Goal: Information Seeking & Learning: Learn about a topic

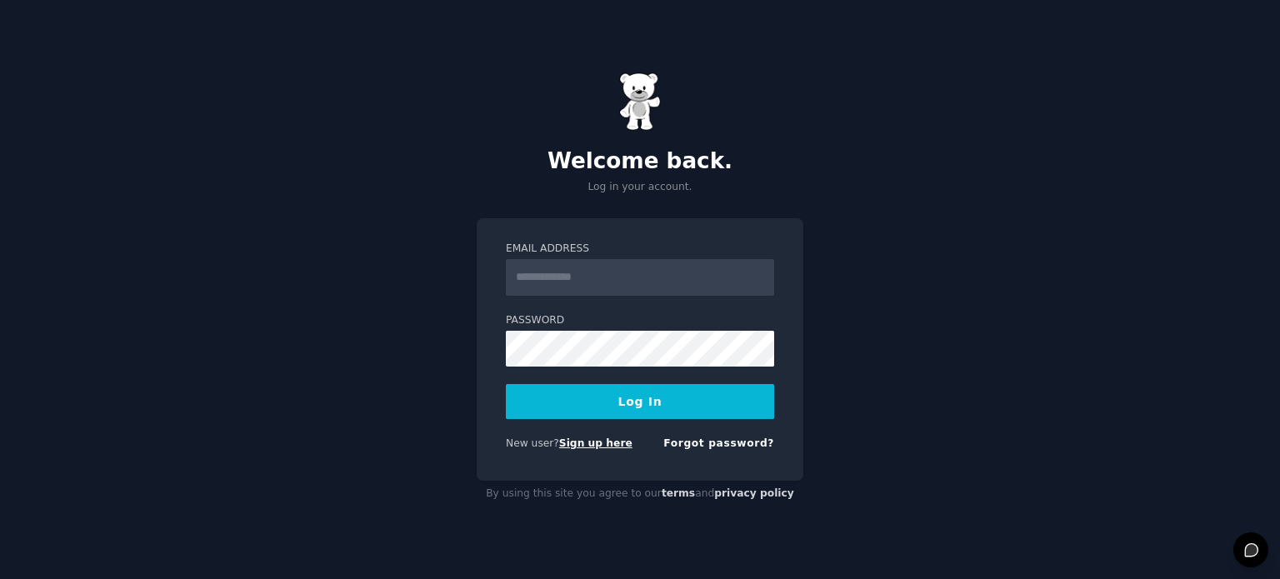
click at [570, 446] on link "Sign up here" at bounding box center [595, 443] width 73 height 12
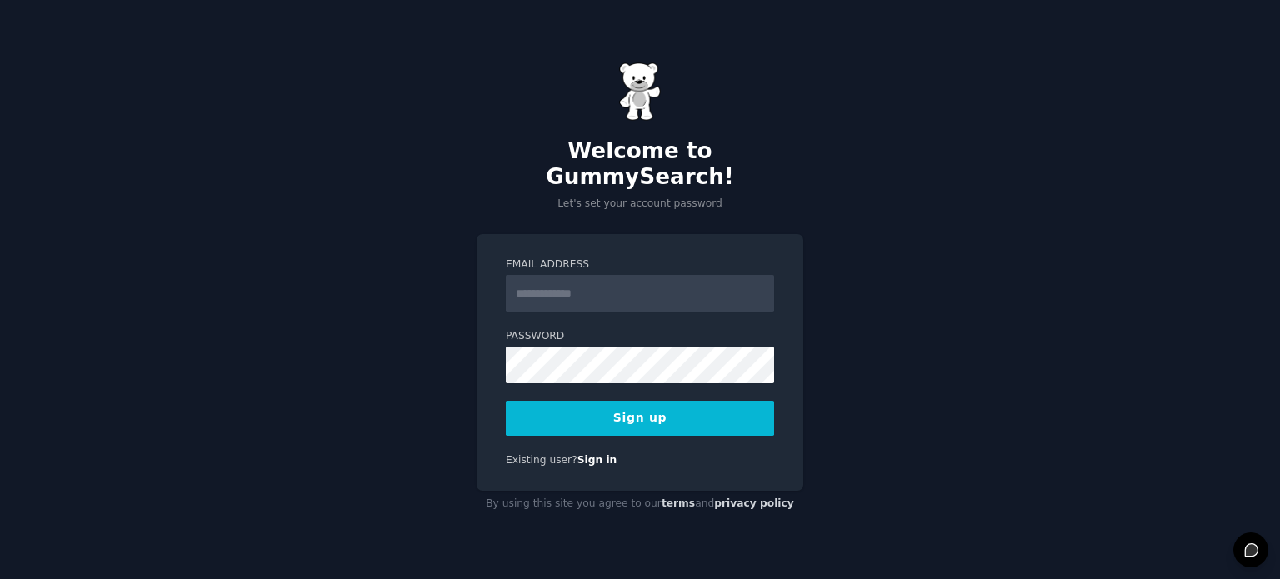
click at [583, 280] on input "Email Address" at bounding box center [640, 293] width 268 height 37
click at [642, 287] on input "Email Address" at bounding box center [640, 293] width 268 height 37
paste input "**********"
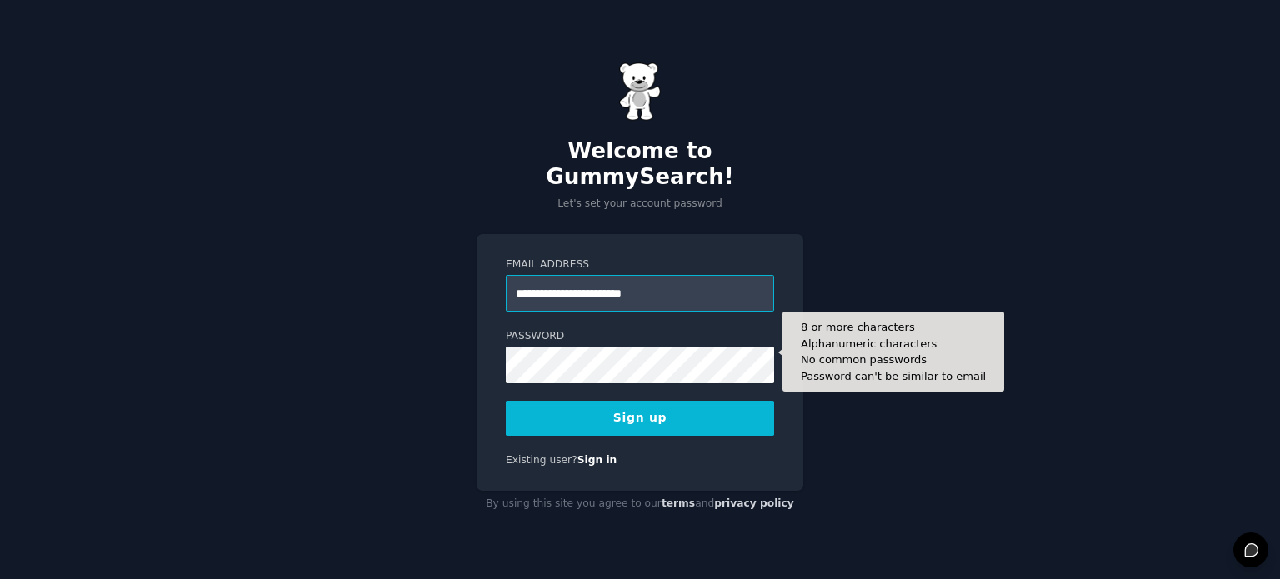
type input "**********"
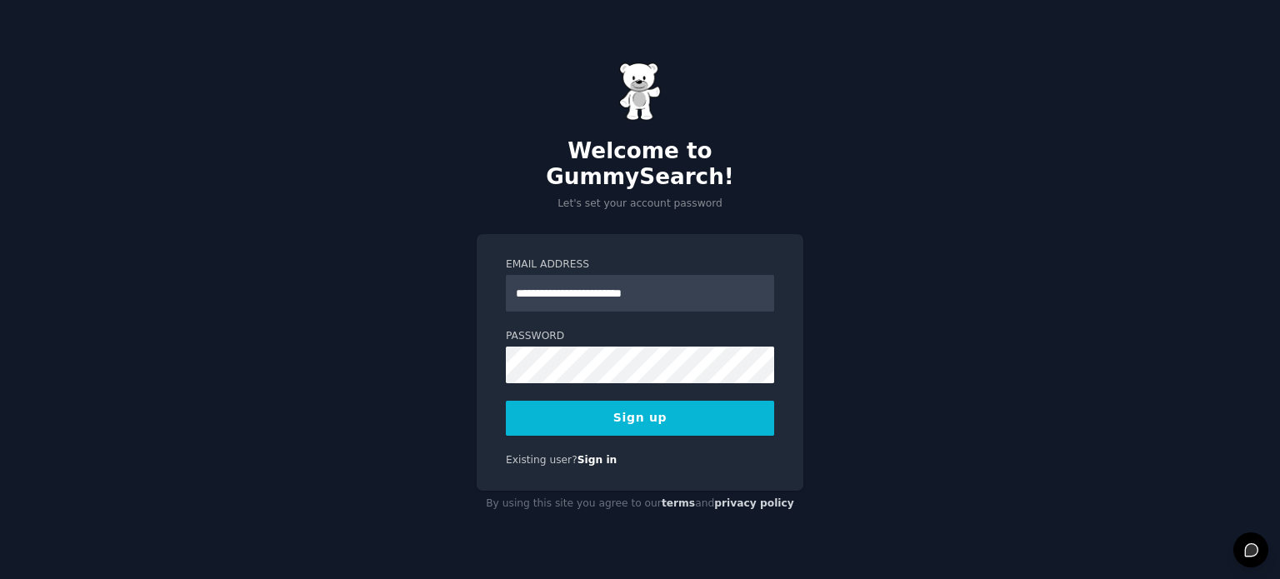
click at [633, 401] on button "Sign up" at bounding box center [640, 418] width 268 height 35
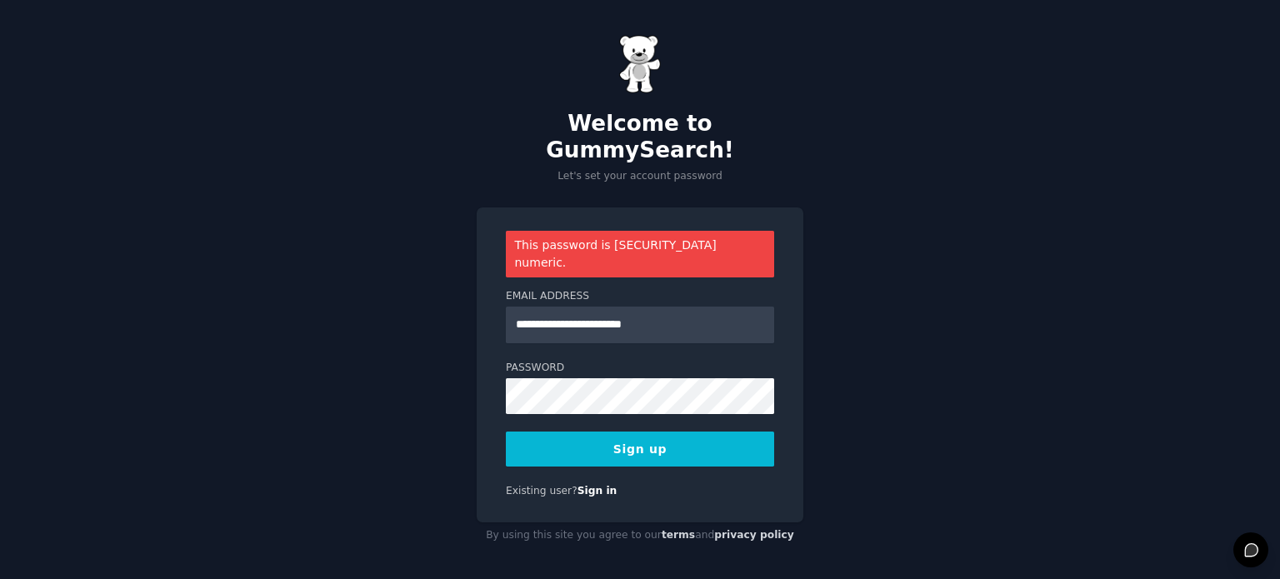
click at [615, 432] on button "Sign up" at bounding box center [640, 449] width 268 height 35
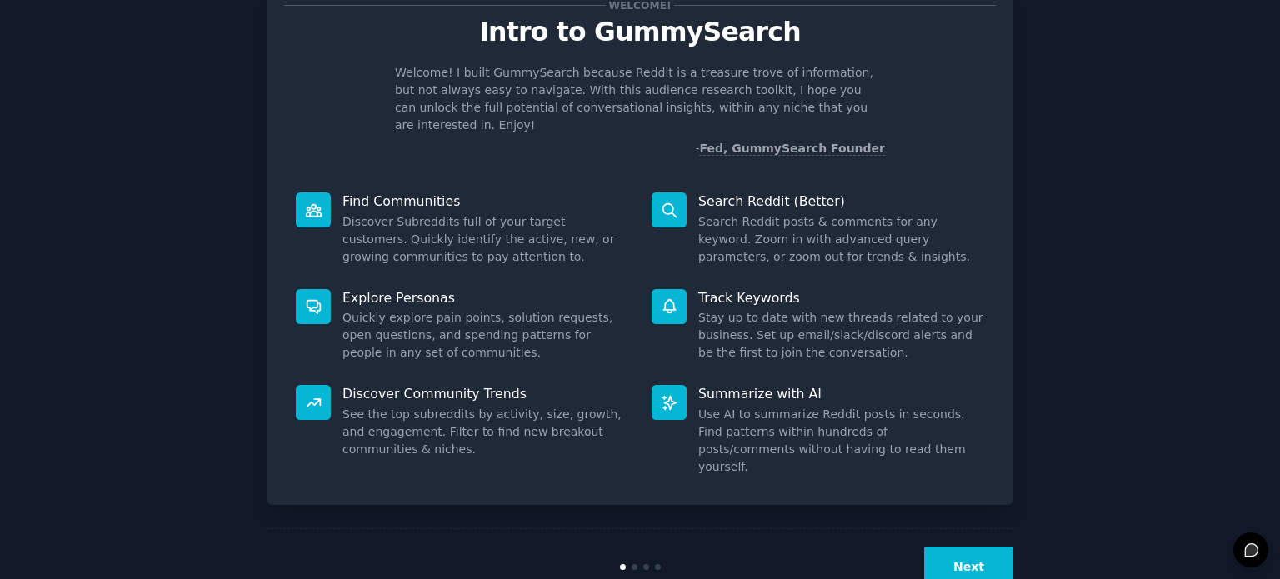
scroll to position [72, 0]
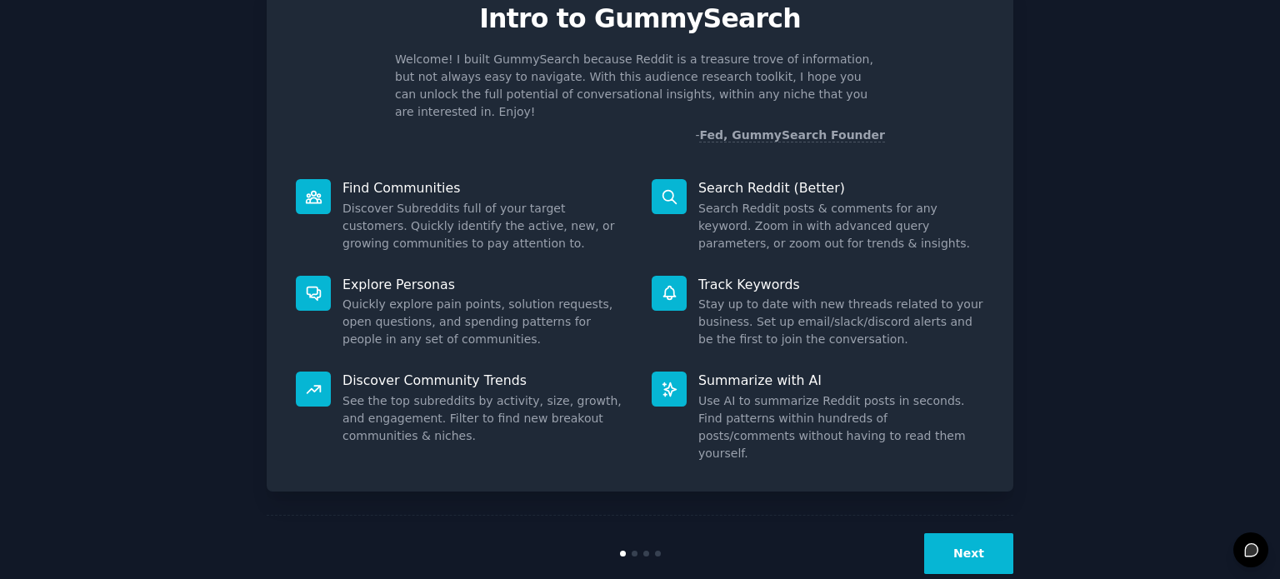
click at [967, 533] on button "Next" at bounding box center [968, 553] width 89 height 41
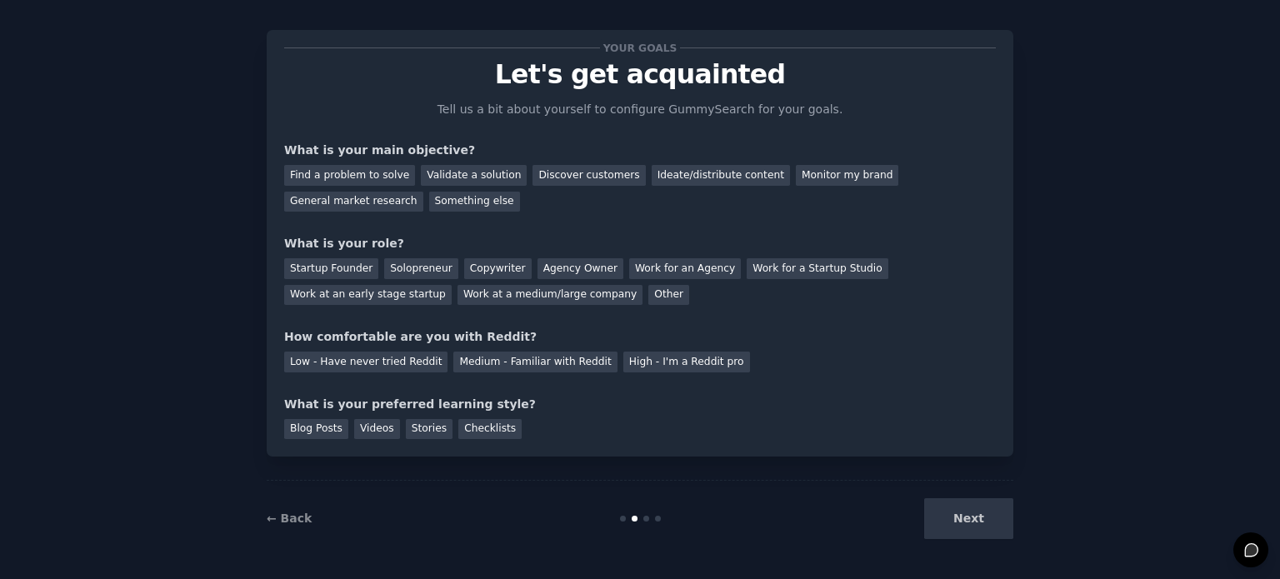
click at [971, 517] on div "Next" at bounding box center [888, 518] width 249 height 41
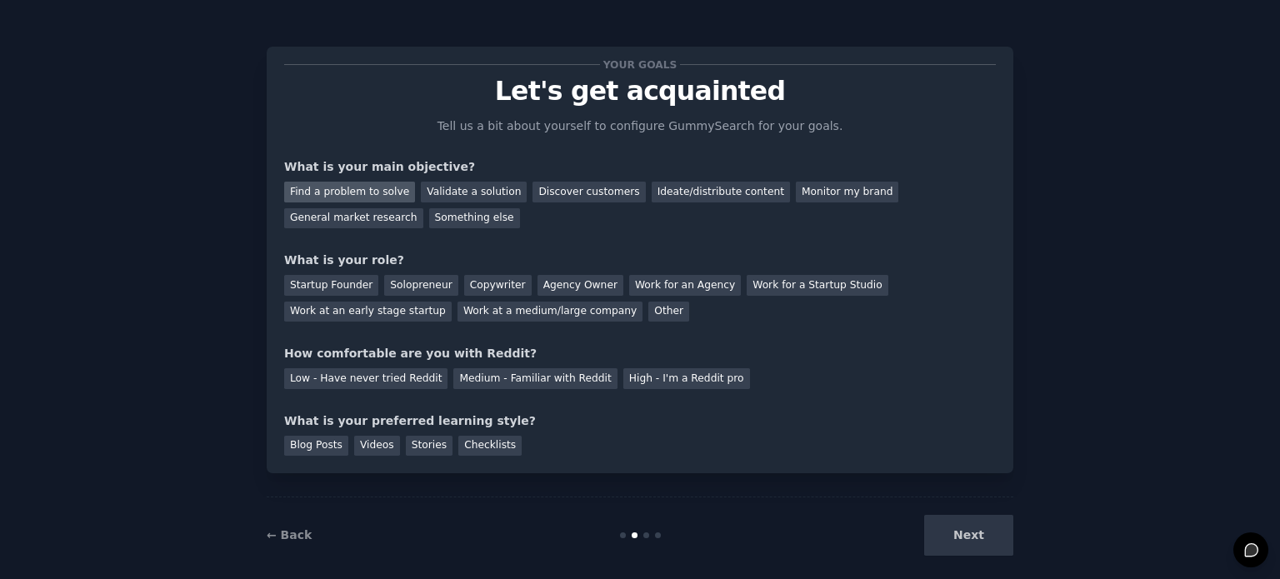
click at [369, 199] on div "Find a problem to solve" at bounding box center [349, 192] width 131 height 21
click at [343, 292] on div "Startup Founder" at bounding box center [331, 285] width 94 height 21
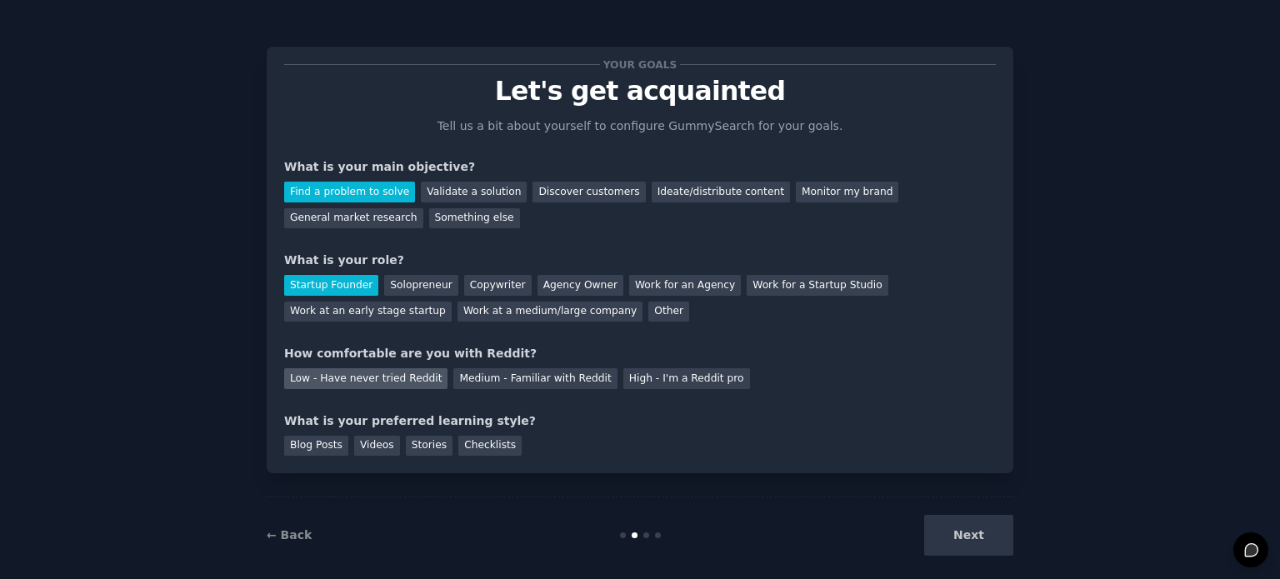
click at [340, 378] on div "Low - Have never tried Reddit" at bounding box center [365, 378] width 163 height 21
click at [320, 455] on div "Blog Posts" at bounding box center [316, 446] width 64 height 21
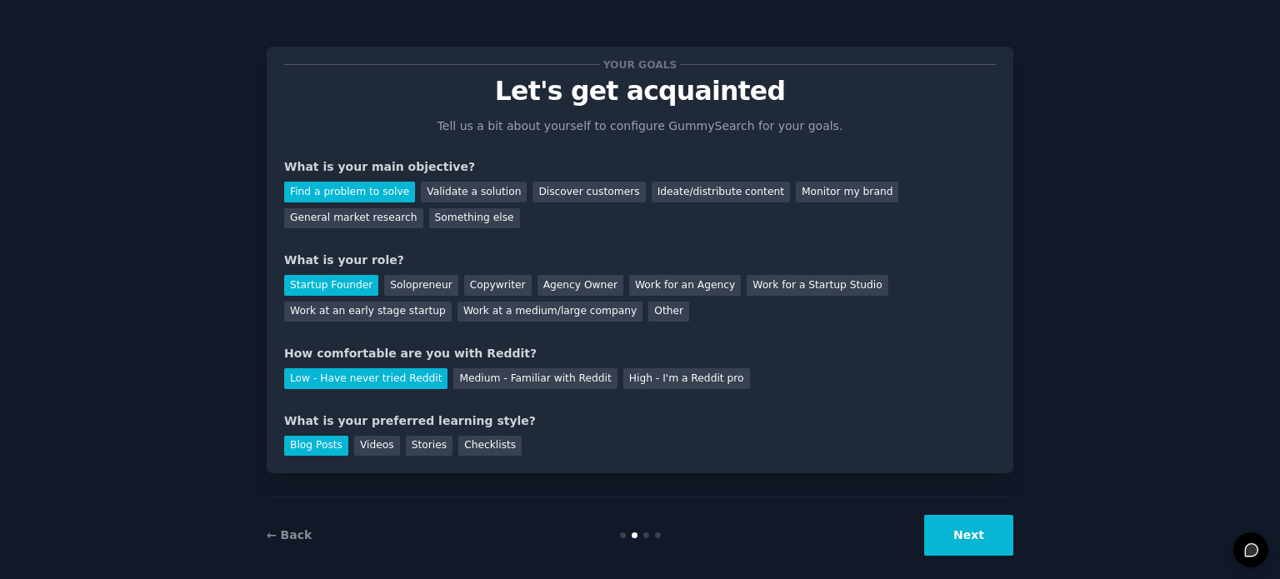
click at [953, 529] on button "Next" at bounding box center [968, 535] width 89 height 41
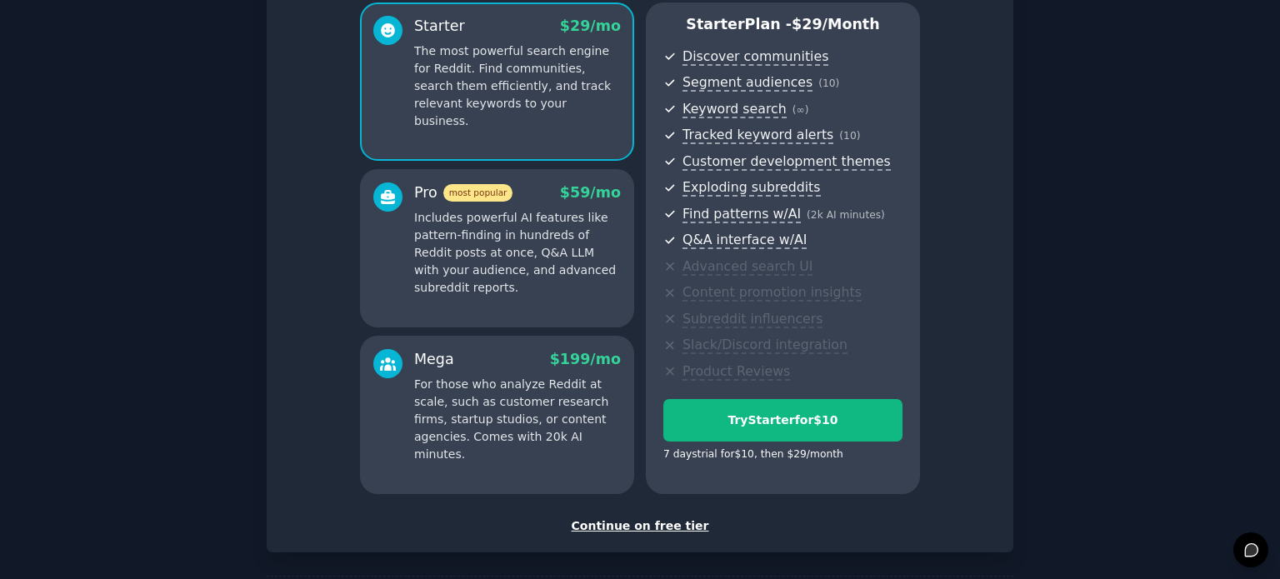
scroll to position [149, 0]
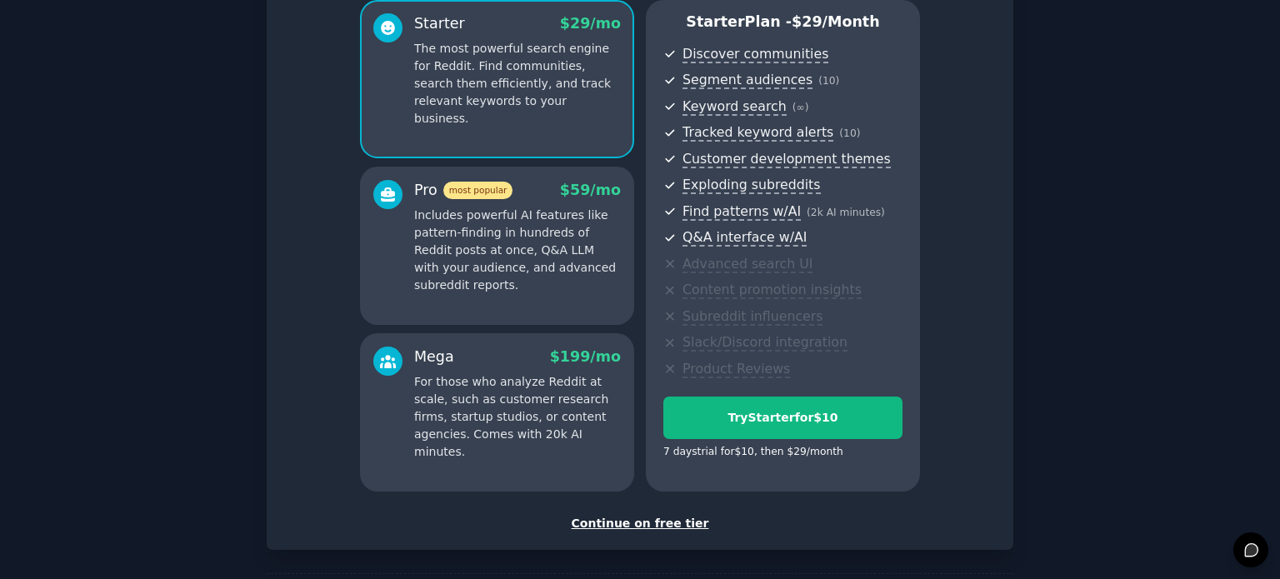
click at [642, 525] on div "Continue on free tier" at bounding box center [640, 523] width 712 height 17
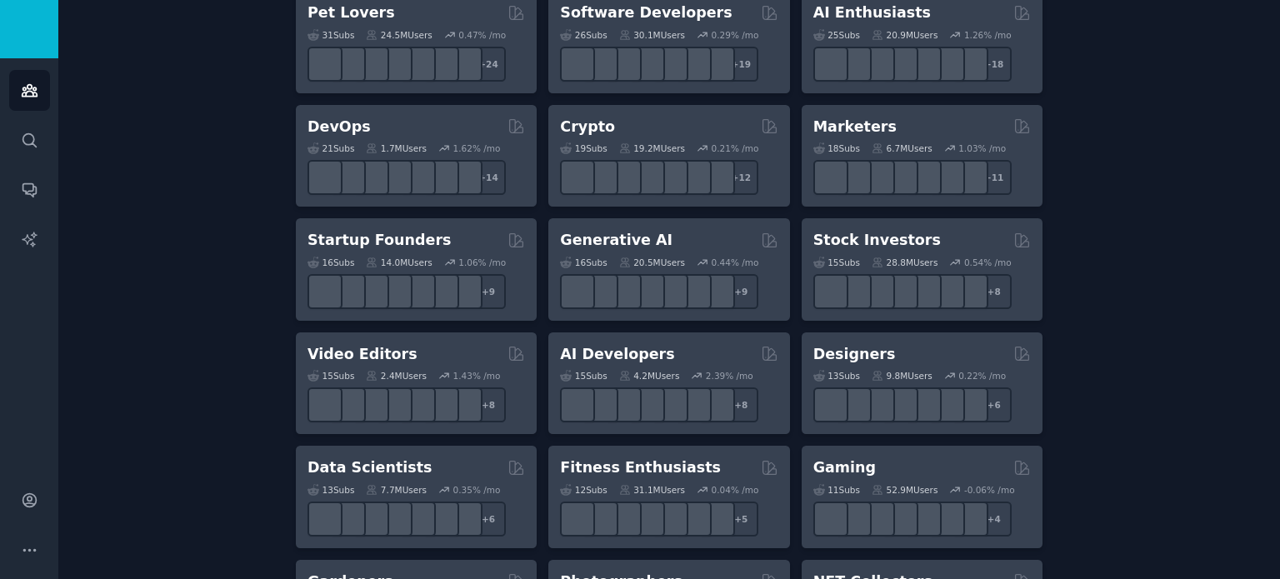
scroll to position [329, 0]
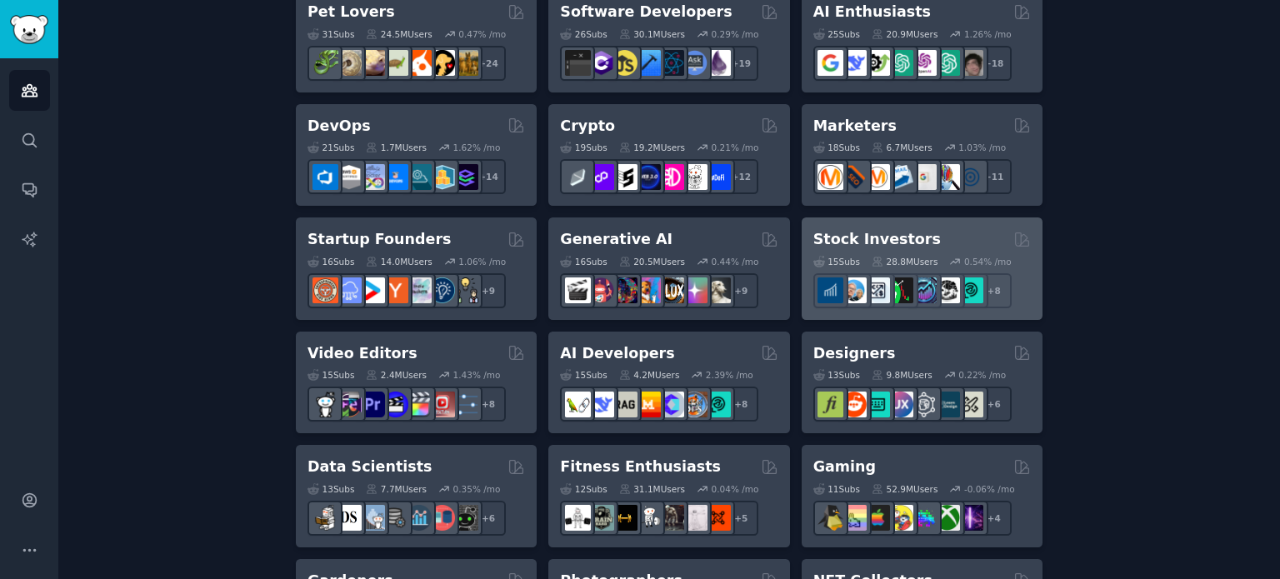
click at [942, 238] on div "Stock Investors" at bounding box center [921, 239] width 217 height 21
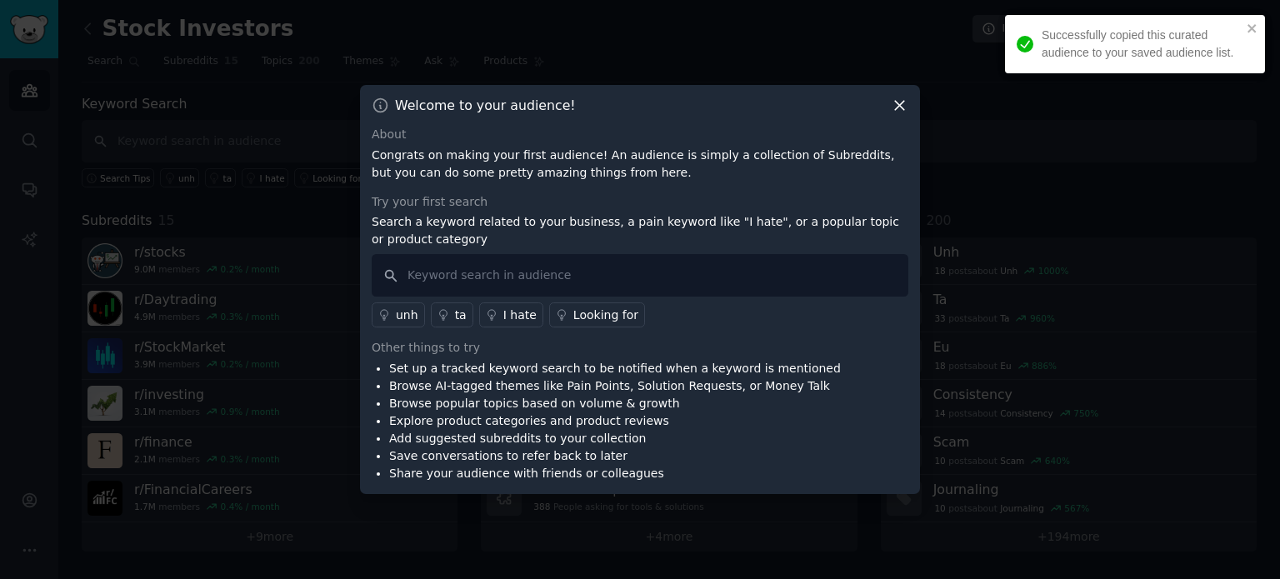
click at [901, 107] on icon at bounding box center [899, 106] width 9 height 9
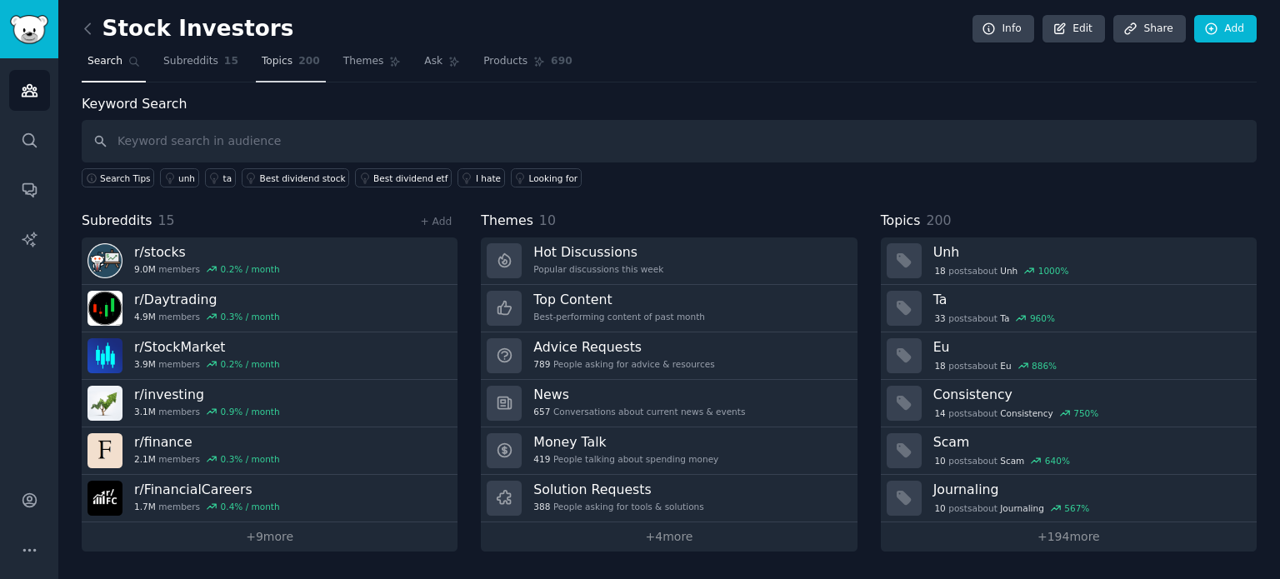
click at [273, 62] on span "Topics" at bounding box center [277, 61] width 31 height 15
